Goal: Complete application form: Complete application form

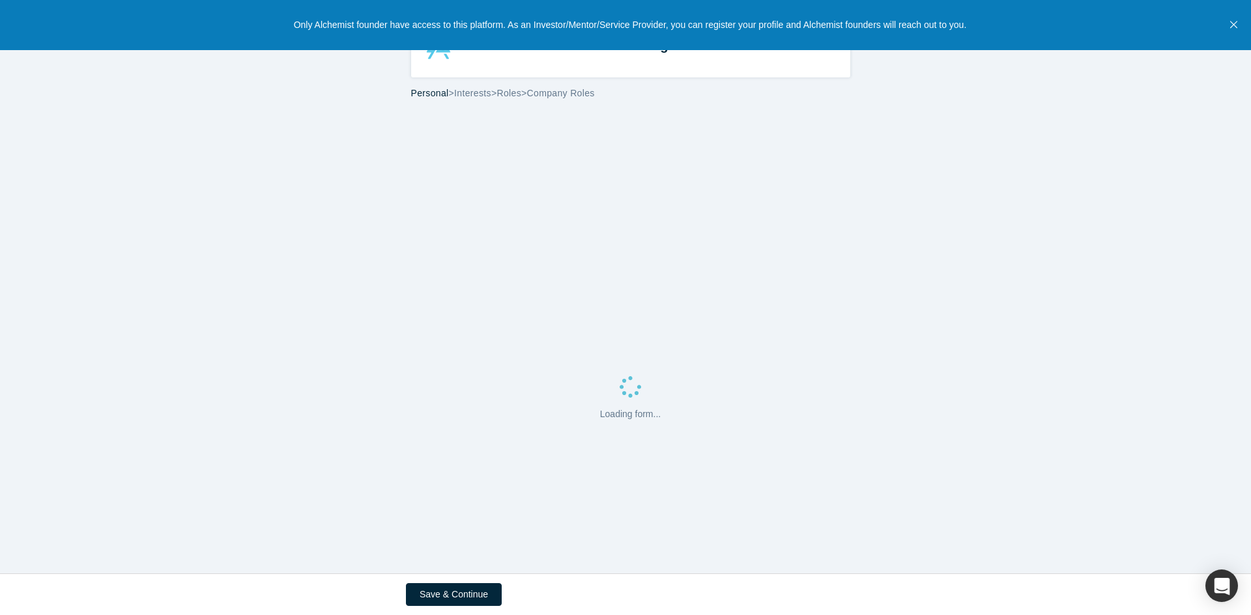
select select "CA"
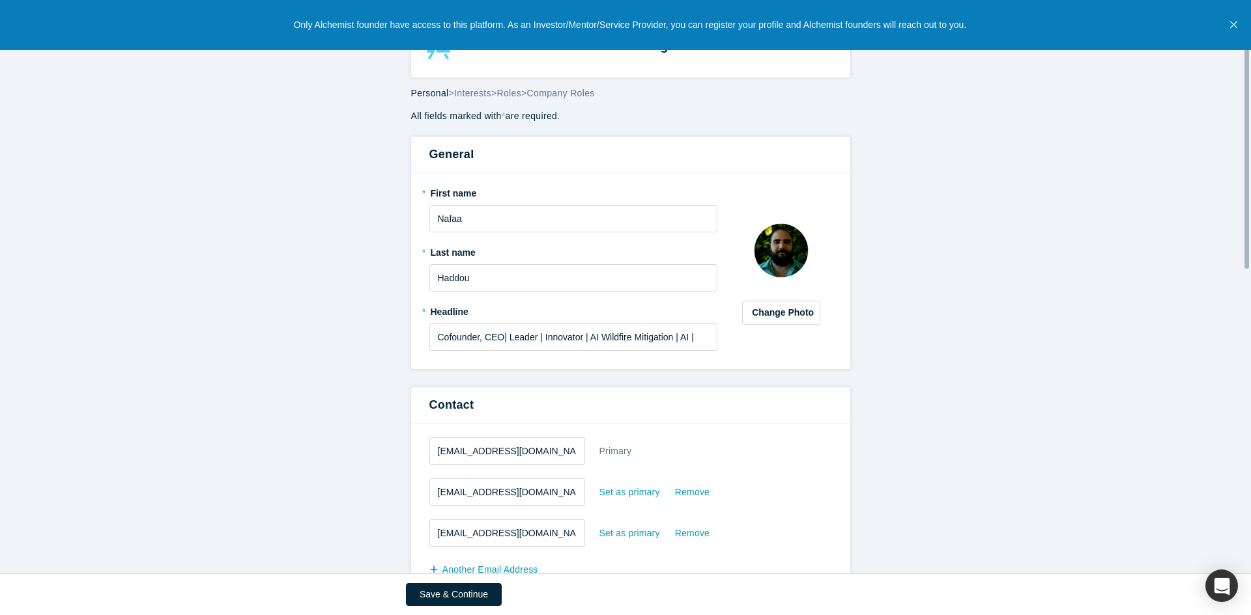
click at [1228, 30] on button "Close" at bounding box center [1233, 25] width 16 height 50
